Goal: Information Seeking & Learning: Find specific fact

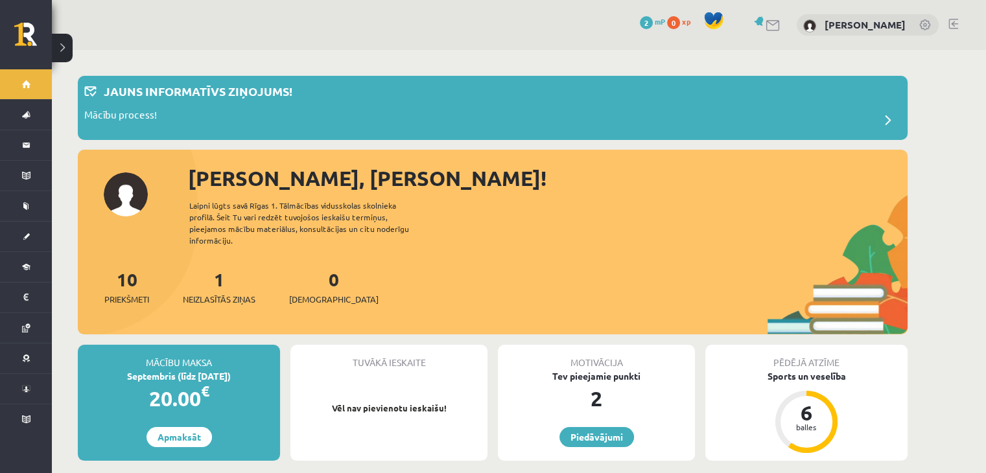
click at [766, 24] on link at bounding box center [774, 25] width 16 height 11
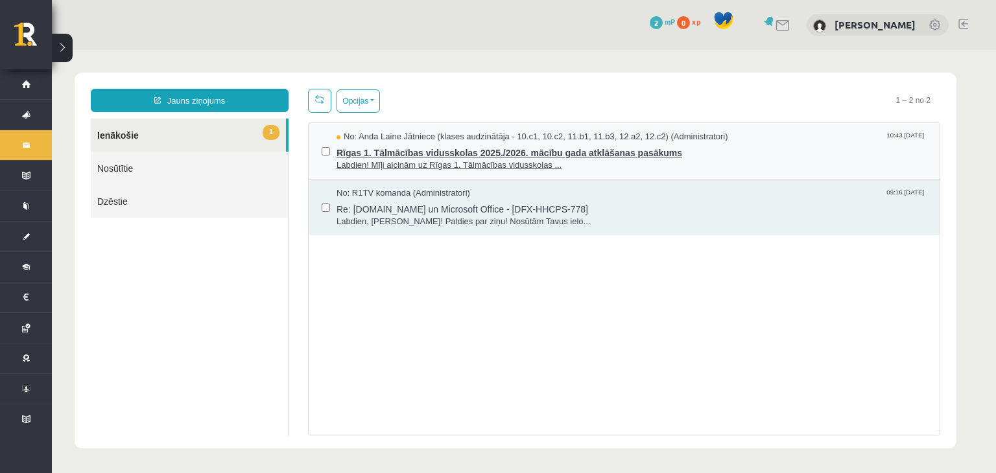
click at [485, 161] on span "Labdien! Mīļi aicinām uz Rīgas 1. Tālmācības vidusskolas ..." at bounding box center [631, 165] width 590 height 12
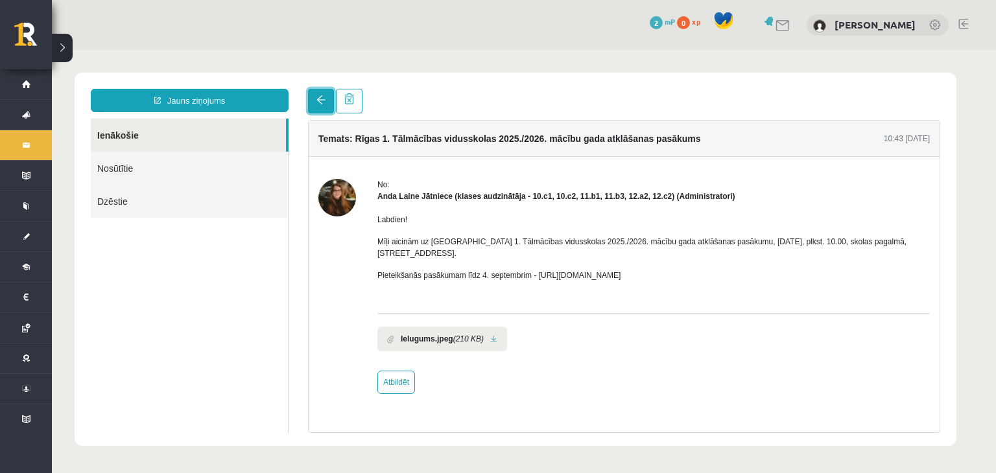
click at [327, 99] on link at bounding box center [321, 101] width 26 height 25
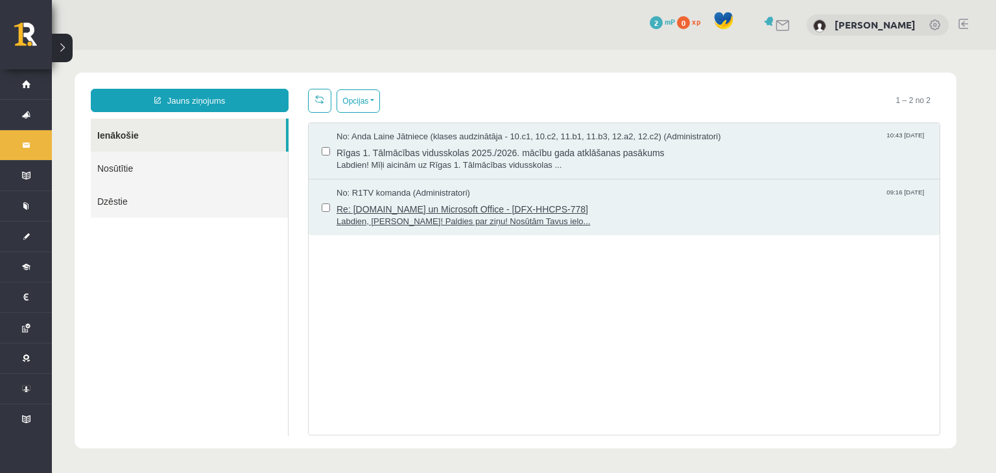
click at [520, 194] on div "No: R1TV komanda (Administratori) 09:16 19/08/2025" at bounding box center [631, 193] width 590 height 12
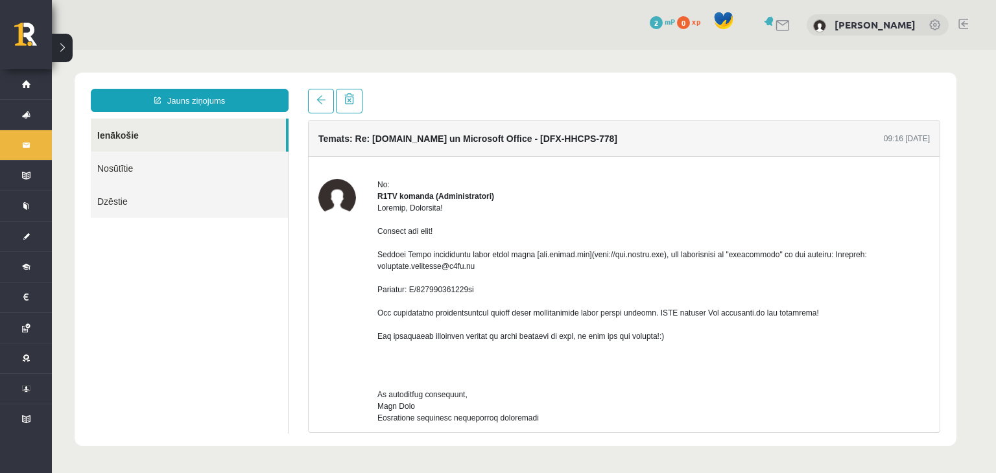
drag, startPoint x: 672, startPoint y: 265, endPoint x: 607, endPoint y: 259, distance: 65.1
drag, startPoint x: 607, startPoint y: 259, endPoint x: 565, endPoint y: 219, distance: 58.2
drag, startPoint x: 536, startPoint y: 268, endPoint x: 642, endPoint y: 264, distance: 105.8
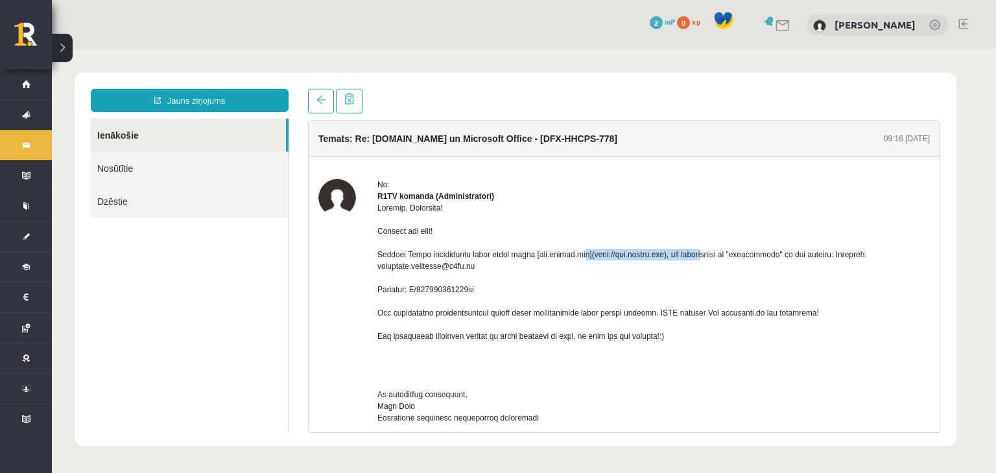
drag, startPoint x: 672, startPoint y: 266, endPoint x: 540, endPoint y: 265, distance: 132.3
copy div "[DOMAIN_NAME]]([URL][DOMAIN_NAME]"
drag, startPoint x: 477, startPoint y: 278, endPoint x: 373, endPoint y: 279, distance: 103.7
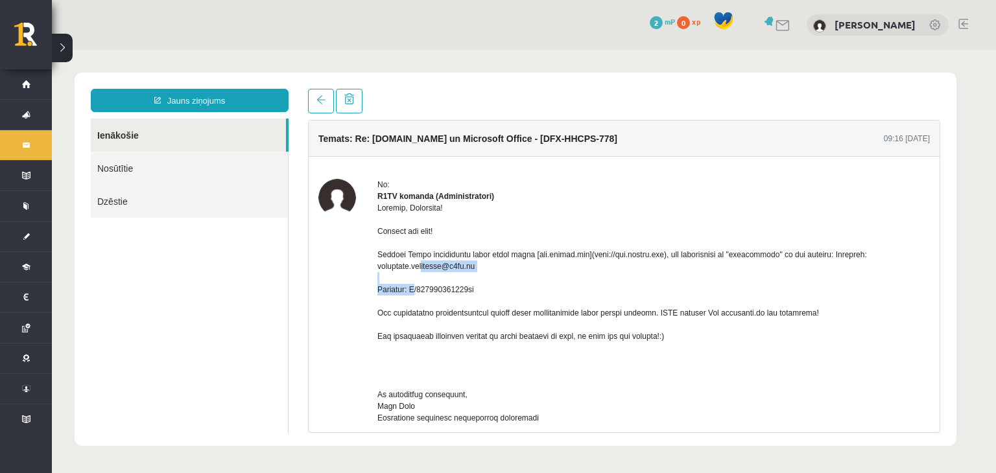
copy div "[PERSON_NAME][EMAIL_ADDRESS][DOMAIN_NAME]"
drag, startPoint x: 486, startPoint y: 300, endPoint x: 412, endPoint y: 298, distance: 73.9
copy div "F/740794008908ux"
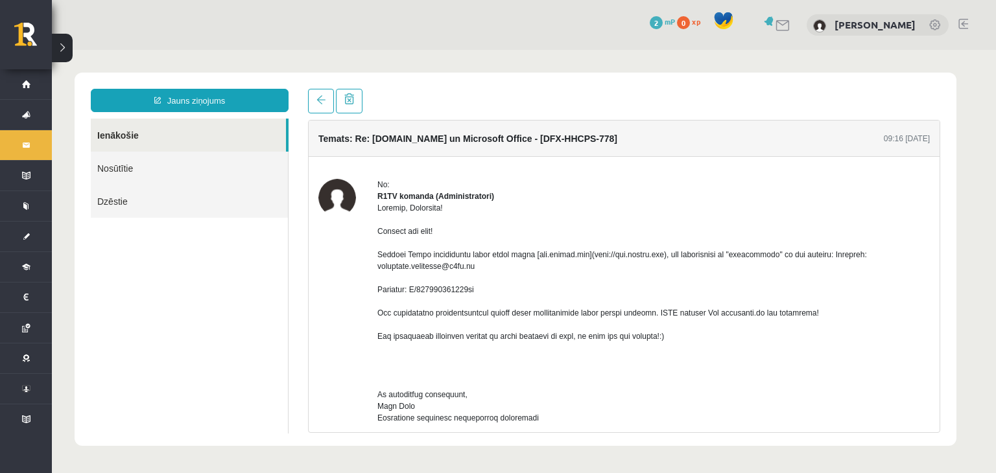
drag, startPoint x: 480, startPoint y: 281, endPoint x: 377, endPoint y: 278, distance: 103.8
copy div "[PERSON_NAME][EMAIL_ADDRESS][DOMAIN_NAME]"
drag, startPoint x: 482, startPoint y: 300, endPoint x: 415, endPoint y: 300, distance: 67.4
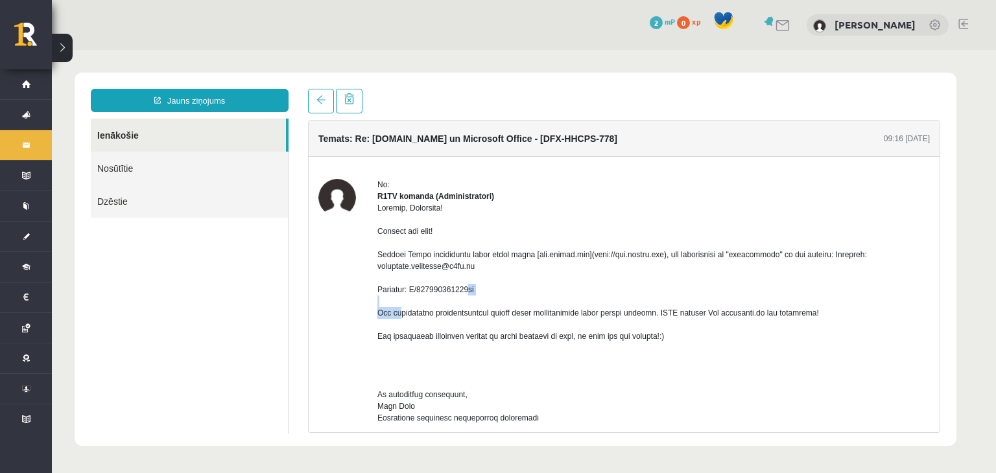
drag, startPoint x: 413, startPoint y: 301, endPoint x: 476, endPoint y: 307, distance: 63.8
copy div "F/740794008908ux"
